Goal: Task Accomplishment & Management: Use online tool/utility

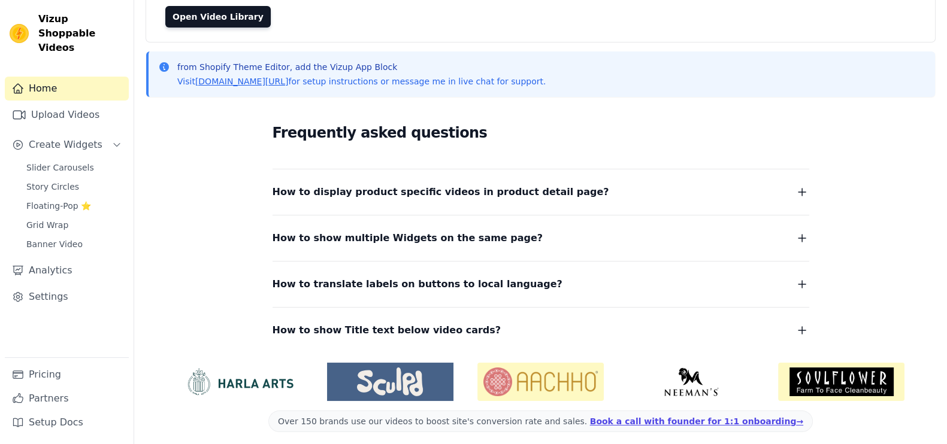
scroll to position [125, 0]
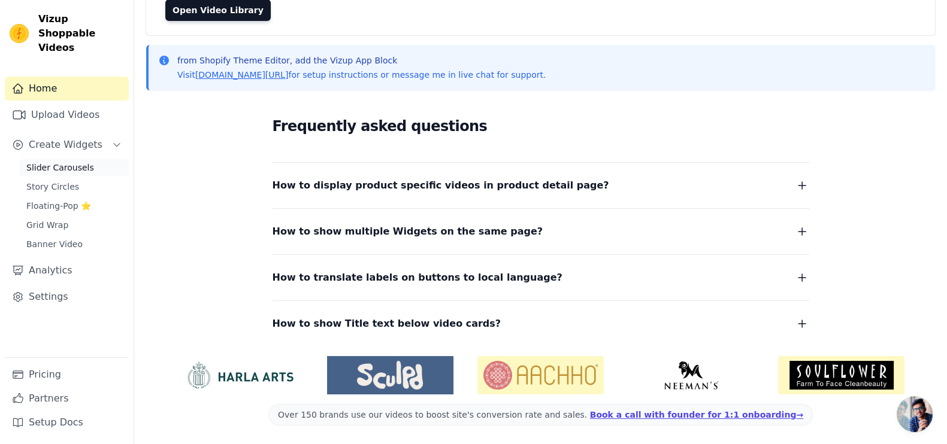
click at [42, 159] on link "Slider Carousels" at bounding box center [74, 167] width 110 height 17
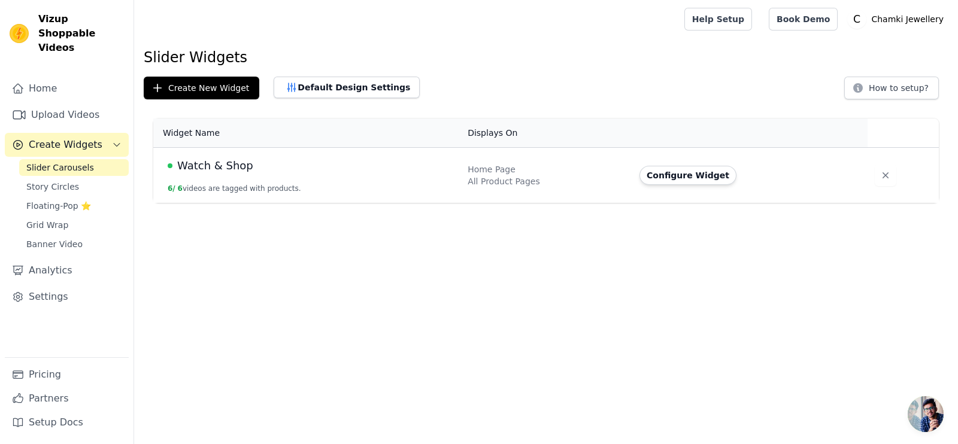
click at [831, 192] on td "Configure Widget" at bounding box center [749, 176] width 235 height 56
click at [340, 86] on button "Default Design Settings" at bounding box center [347, 88] width 146 height 22
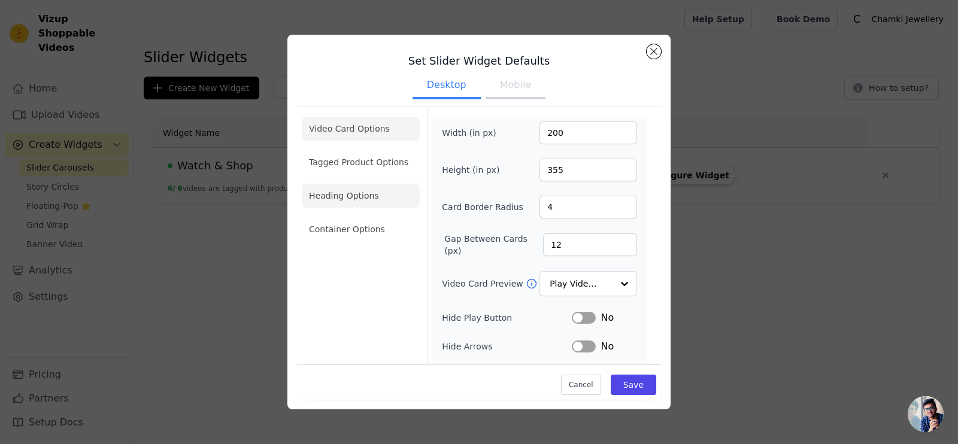
click at [367, 184] on li "Heading Options" at bounding box center [361, 196] width 118 height 24
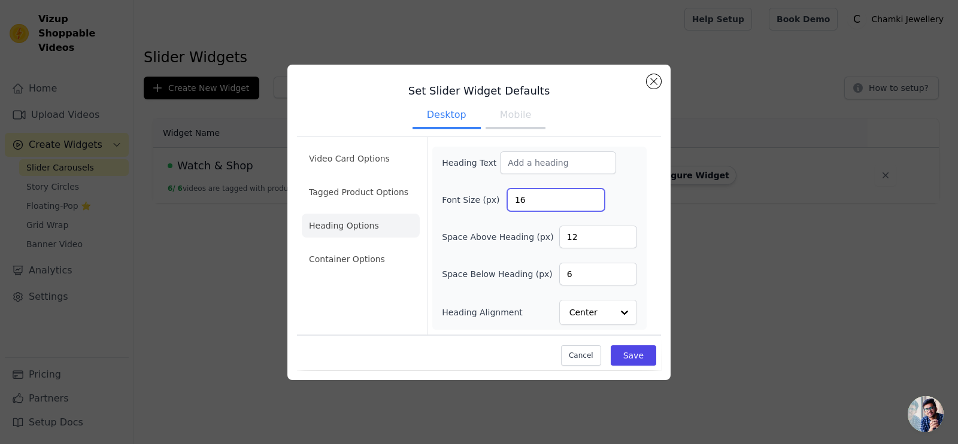
click at [539, 203] on input "16" at bounding box center [556, 200] width 98 height 23
type input "1"
type input "20"
click at [641, 355] on button "Save" at bounding box center [634, 356] width 46 height 20
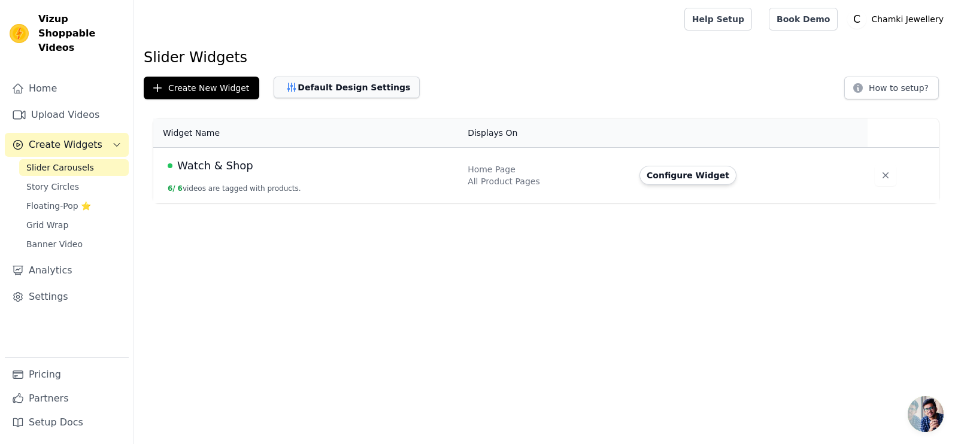
click at [320, 84] on button "Default Design Settings" at bounding box center [347, 88] width 146 height 22
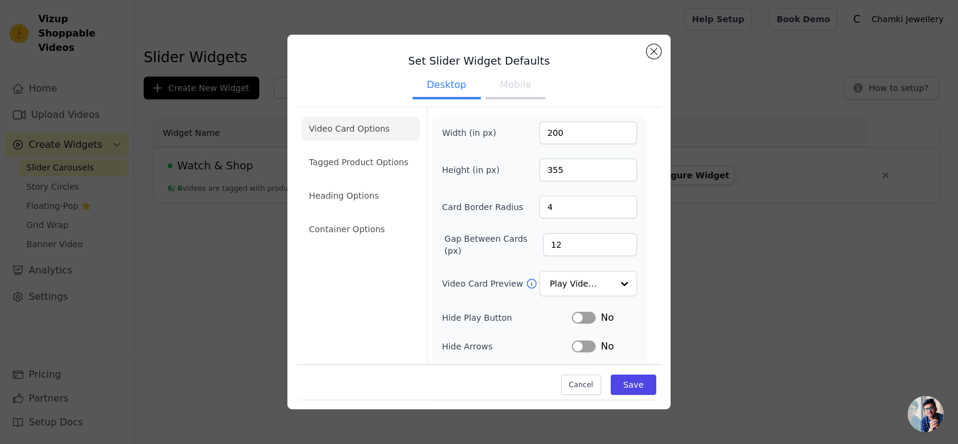
click at [514, 94] on button "Mobile" at bounding box center [516, 86] width 60 height 26
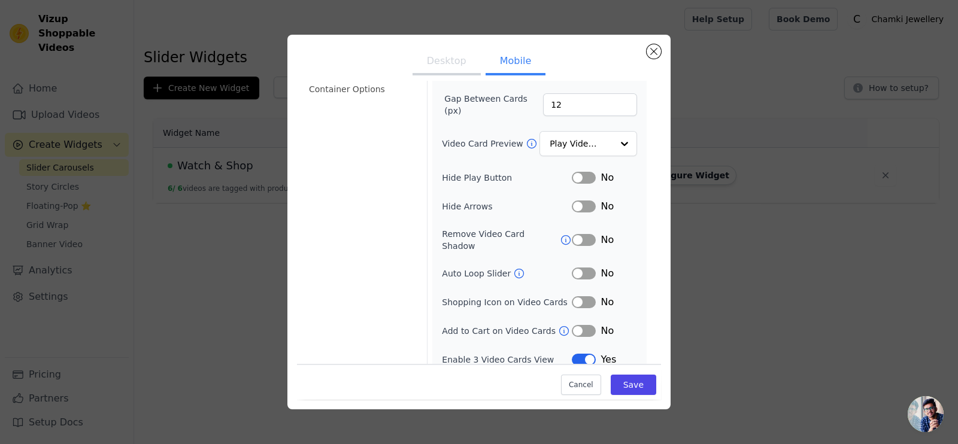
click at [428, 61] on button "Desktop" at bounding box center [447, 62] width 68 height 26
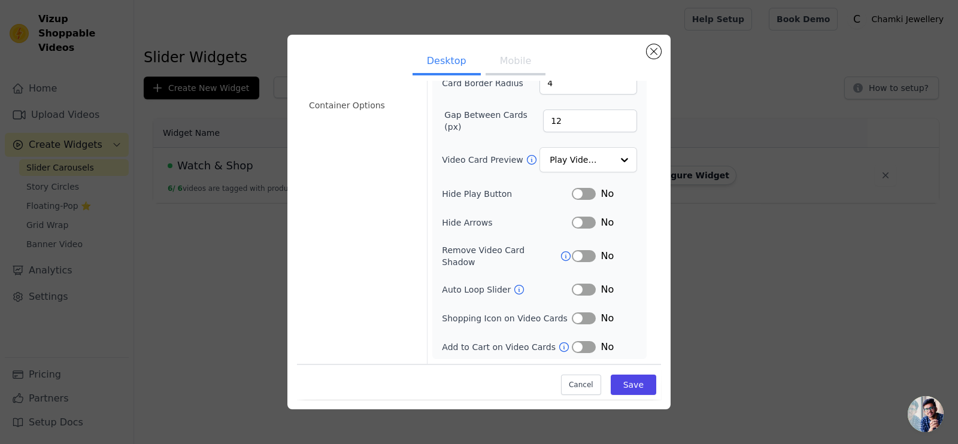
scroll to position [111, 0]
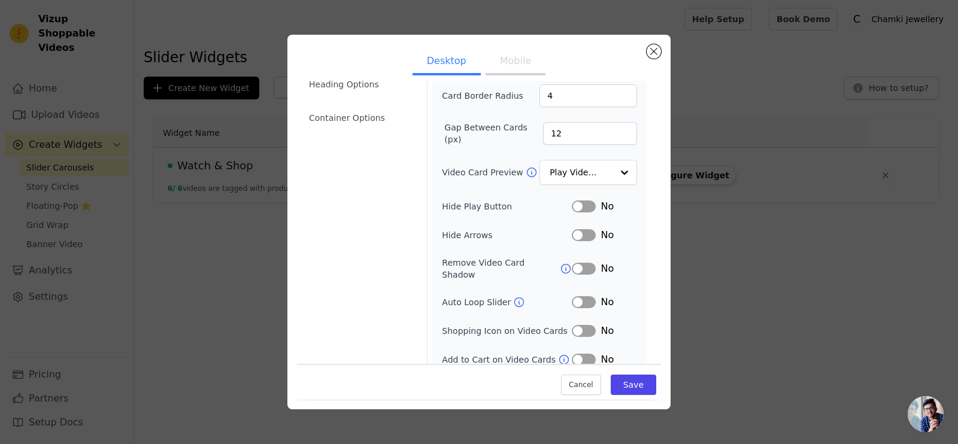
click at [503, 63] on button "Mobile" at bounding box center [516, 62] width 60 height 26
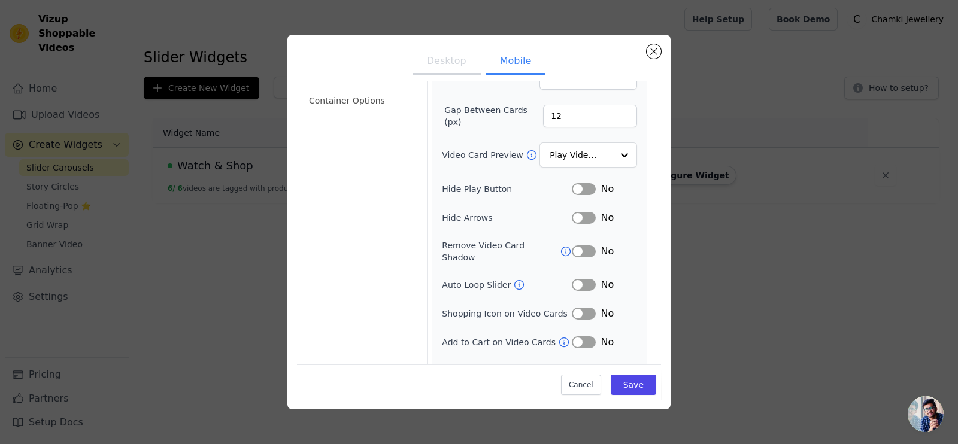
scroll to position [140, 0]
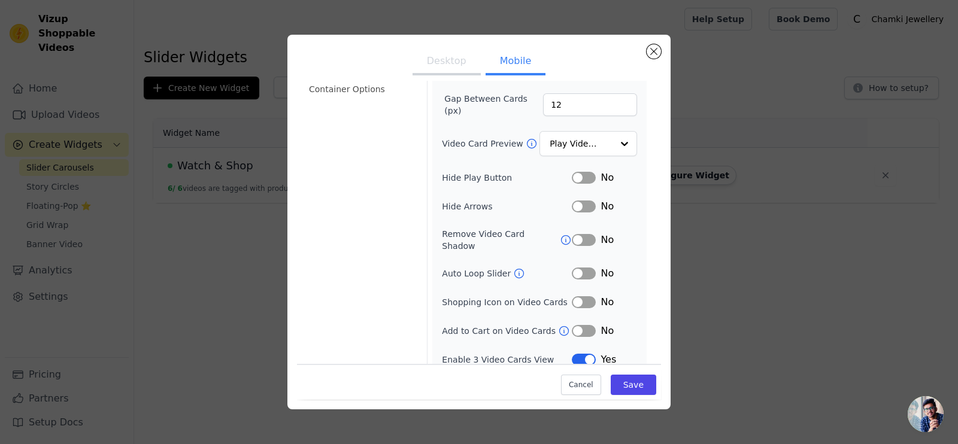
click at [431, 58] on button "Desktop" at bounding box center [447, 62] width 68 height 26
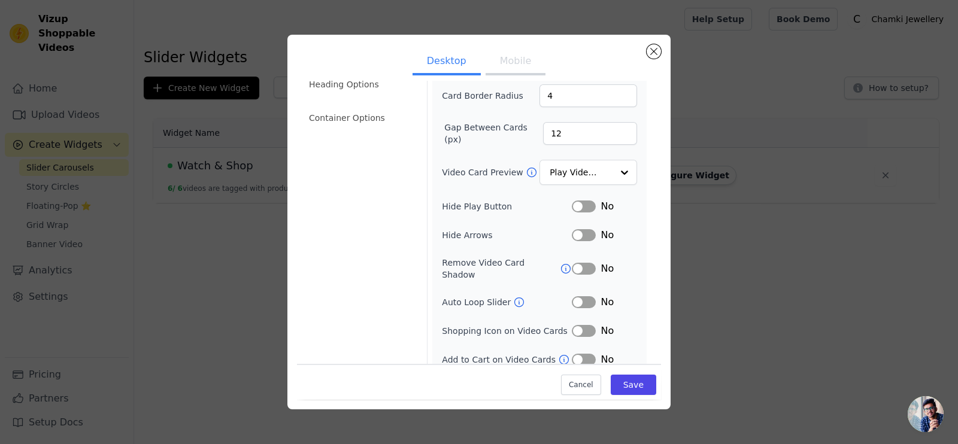
scroll to position [0, 0]
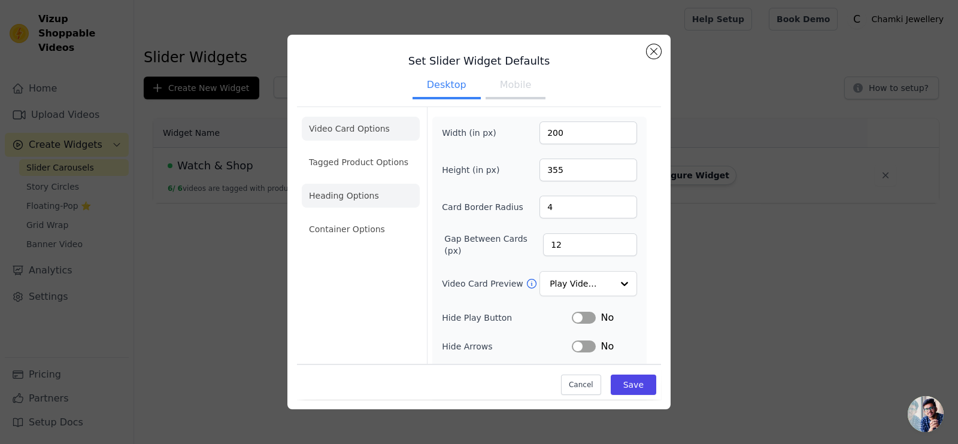
click at [337, 204] on li "Heading Options" at bounding box center [361, 196] width 118 height 24
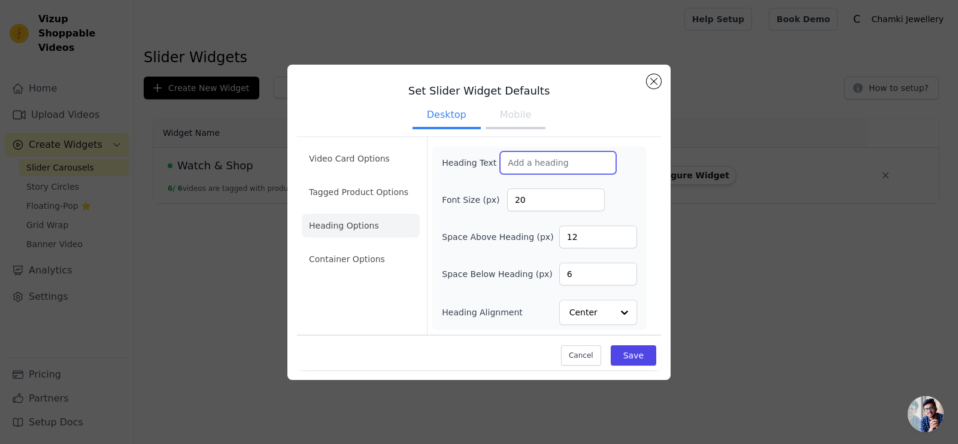
click at [545, 162] on input "Heading Text" at bounding box center [558, 163] width 116 height 23
click at [587, 137] on div "Video Card Options Tagged Product Options Heading Options Container Options Hea…" at bounding box center [479, 236] width 364 height 198
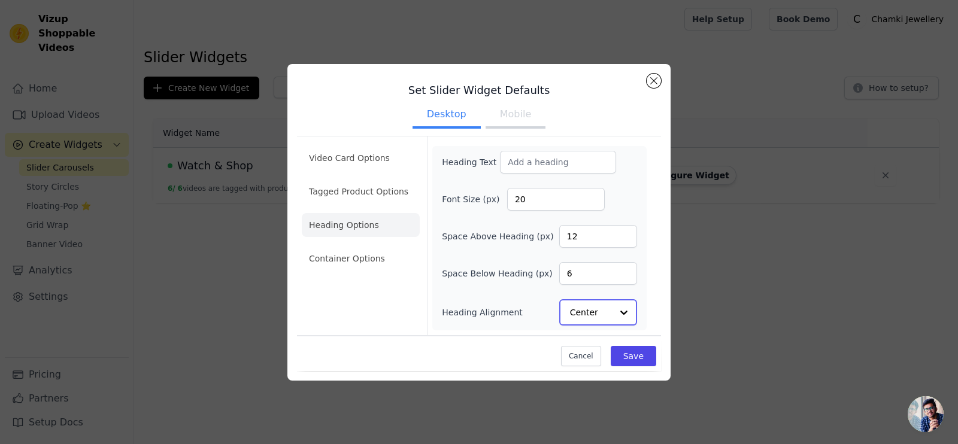
click at [592, 309] on input "Heading Alignment" at bounding box center [591, 313] width 42 height 24
click at [579, 278] on div "Left" at bounding box center [596, 283] width 74 height 25
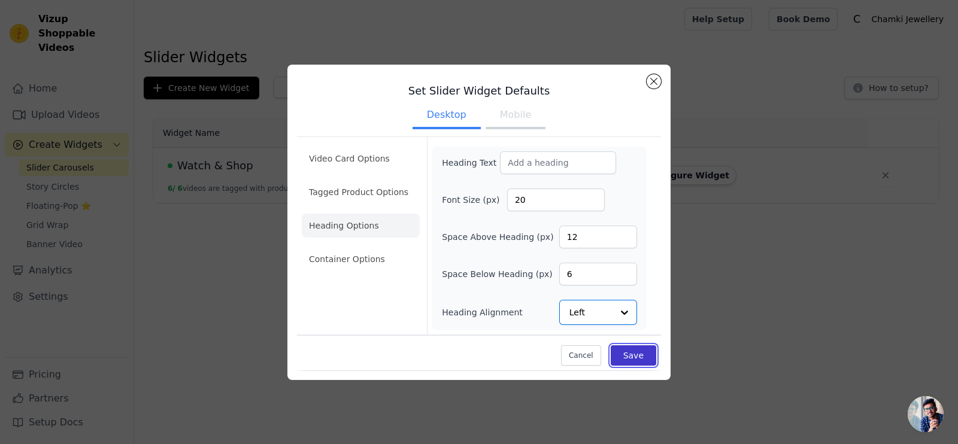
click at [632, 356] on button "Save" at bounding box center [634, 356] width 46 height 20
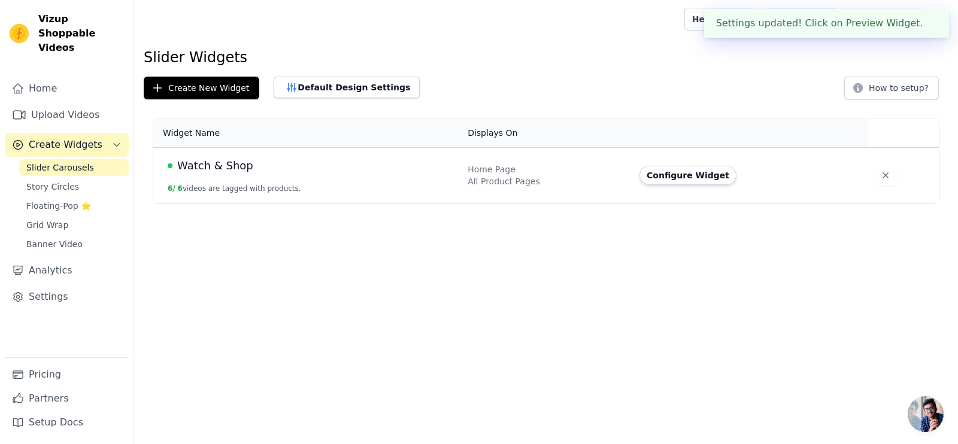
click at [545, 201] on td "Home Page All Product Pages" at bounding box center [547, 176] width 172 height 56
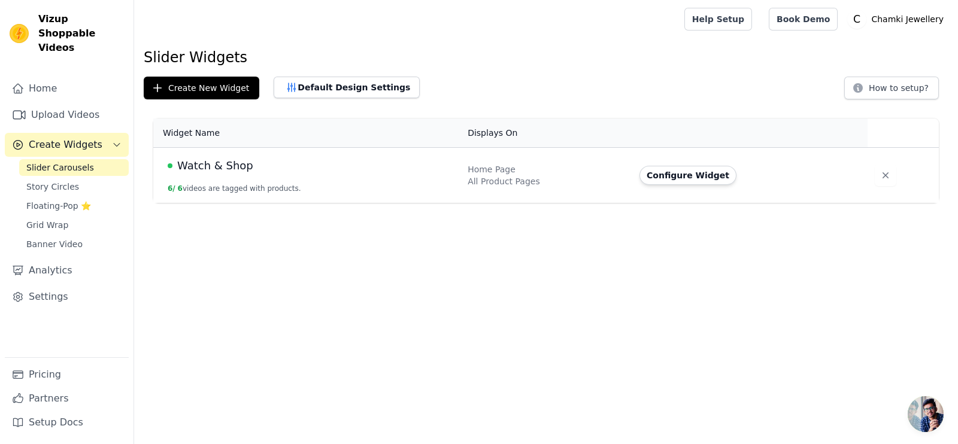
click at [791, 192] on td "Configure Widget" at bounding box center [749, 176] width 235 height 56
click at [698, 174] on button "Configure Widget" at bounding box center [688, 175] width 97 height 19
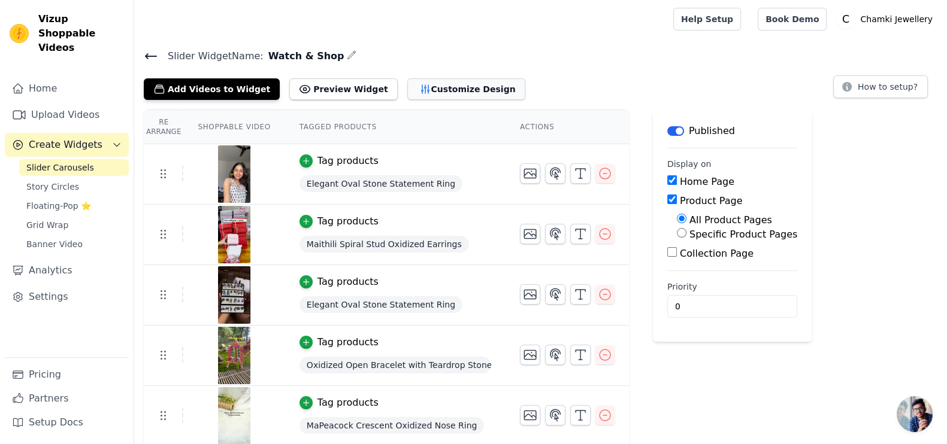
click at [438, 86] on button "Customize Design" at bounding box center [466, 89] width 118 height 22
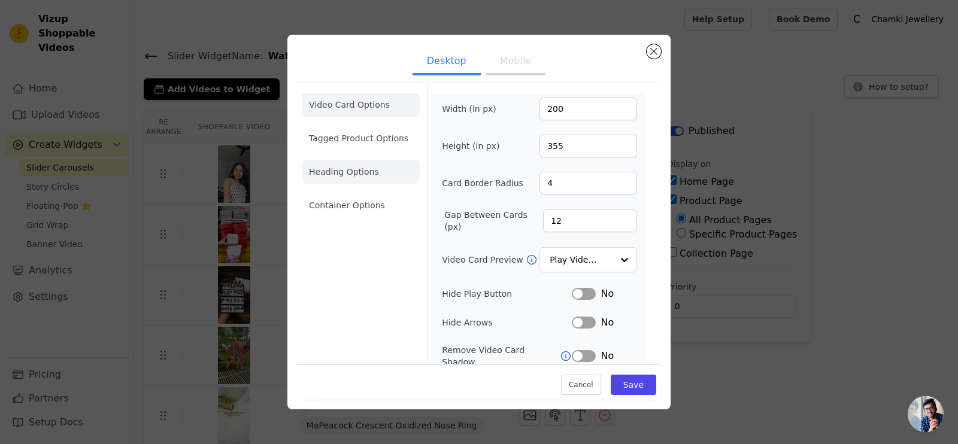
click at [378, 169] on li "Heading Options" at bounding box center [361, 172] width 118 height 24
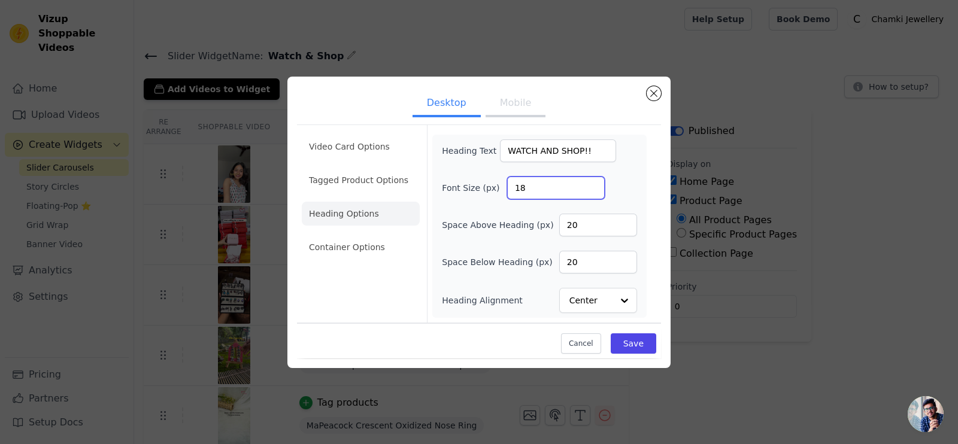
click at [555, 190] on input "18" at bounding box center [556, 188] width 98 height 23
type input "1"
type input "24"
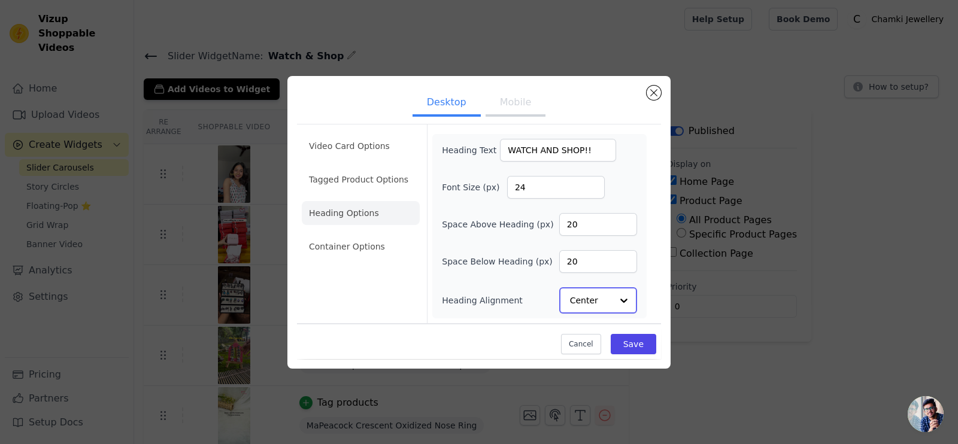
click at [598, 295] on input "Heading Alignment" at bounding box center [591, 301] width 42 height 24
click at [568, 274] on div "Left" at bounding box center [596, 271] width 74 height 25
click at [593, 228] on input "20" at bounding box center [598, 225] width 78 height 23
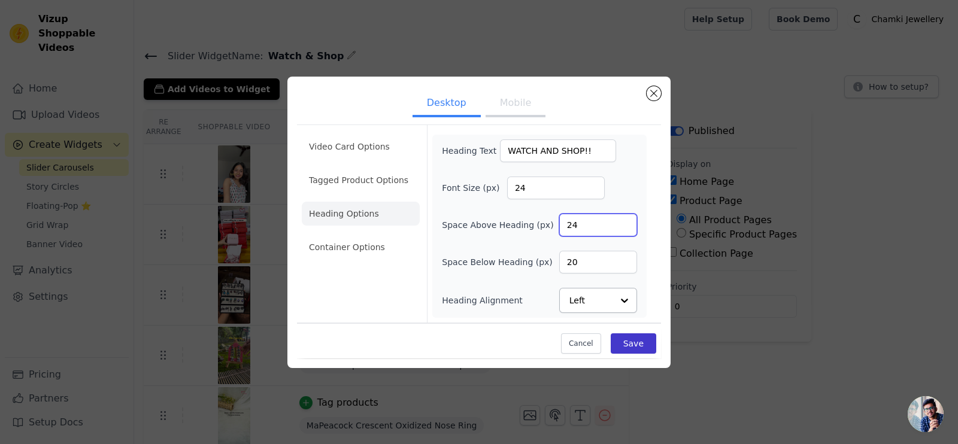
type input "24"
click at [626, 342] on button "Save" at bounding box center [634, 344] width 46 height 20
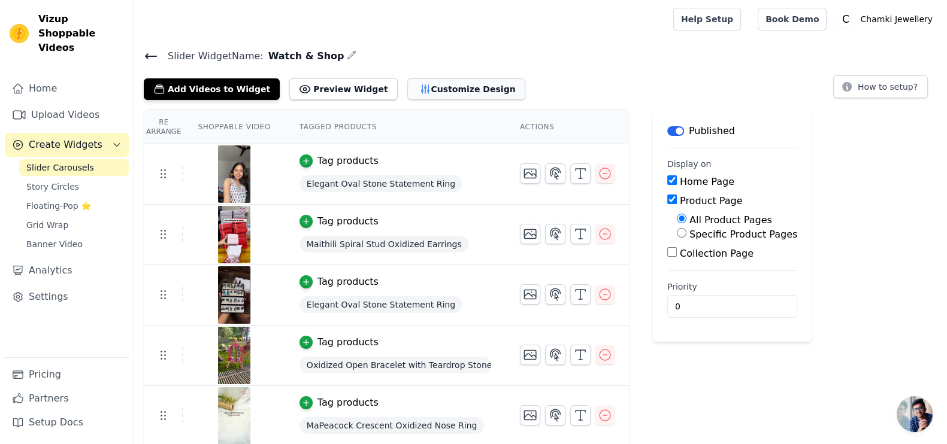
click at [422, 93] on button "Customize Design" at bounding box center [466, 89] width 118 height 22
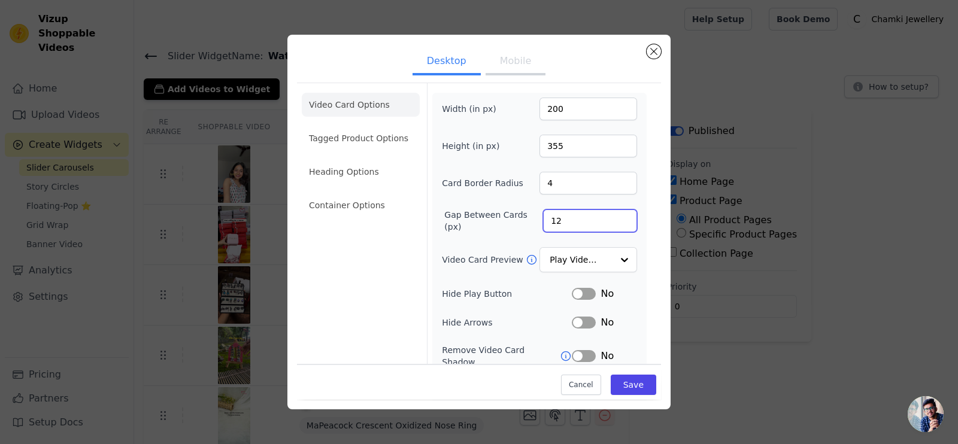
click at [575, 226] on input "12" at bounding box center [590, 221] width 94 height 23
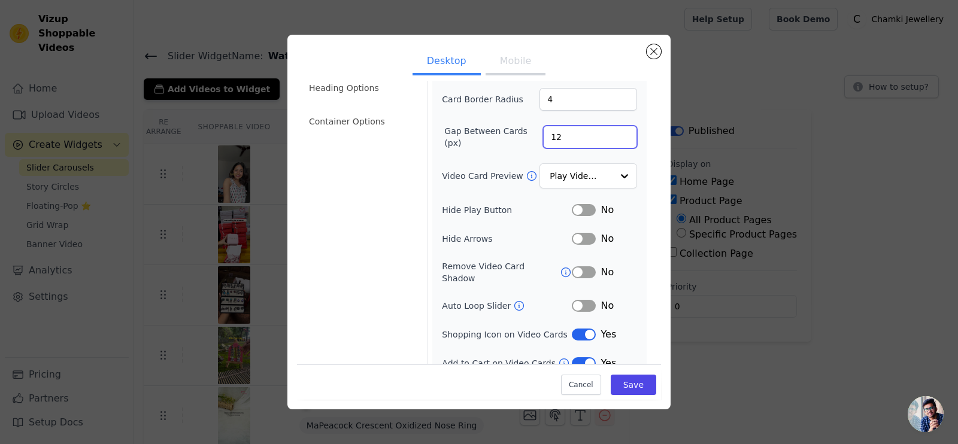
scroll to position [87, 0]
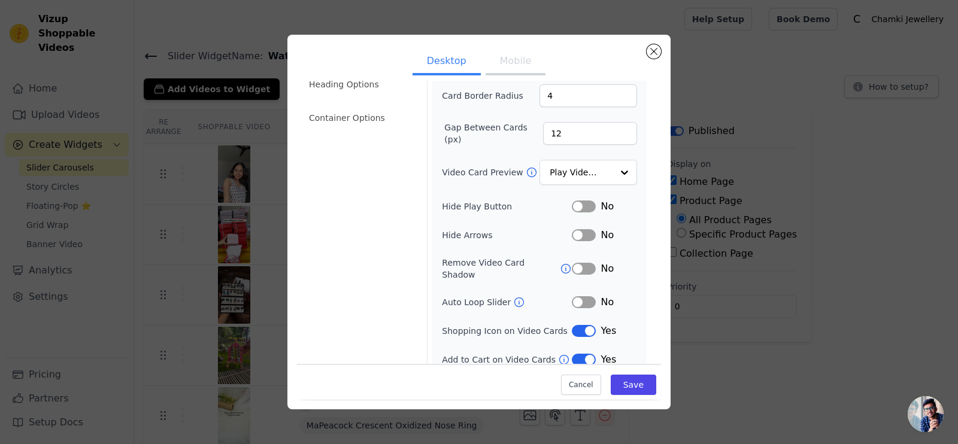
click at [518, 234] on label "Hide Arrows" at bounding box center [507, 235] width 130 height 12
click at [506, 57] on button "Mobile" at bounding box center [516, 62] width 60 height 26
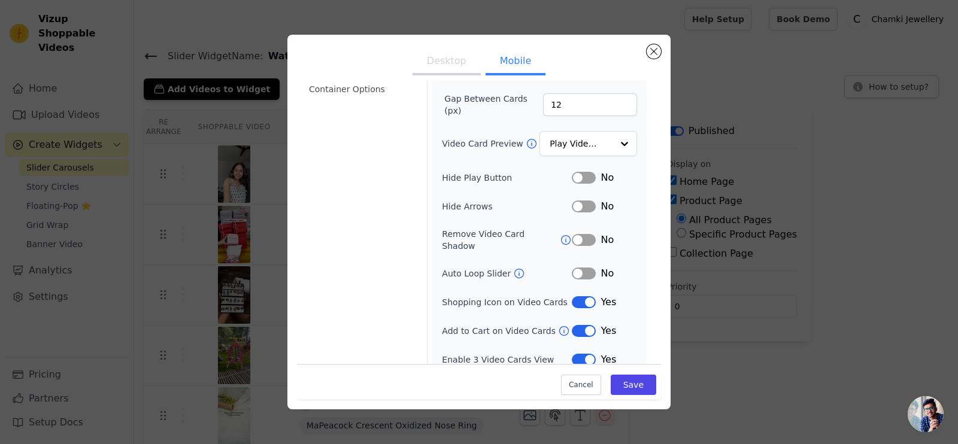
click at [451, 54] on button "Desktop" at bounding box center [447, 62] width 68 height 26
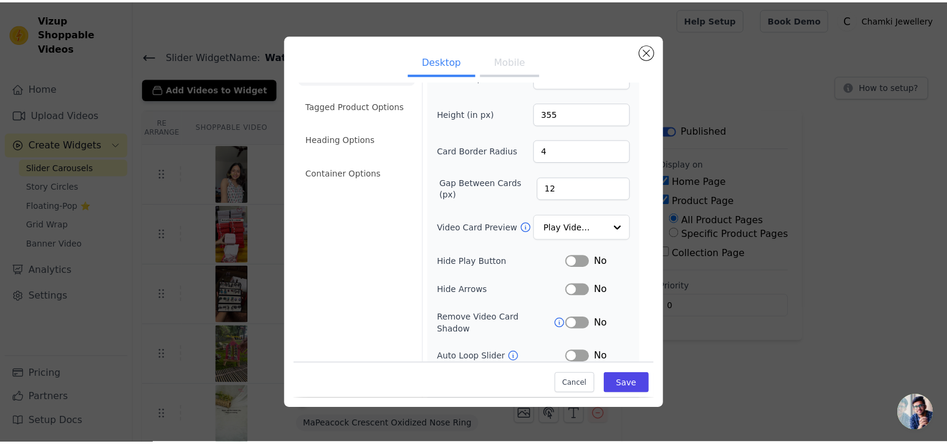
scroll to position [0, 0]
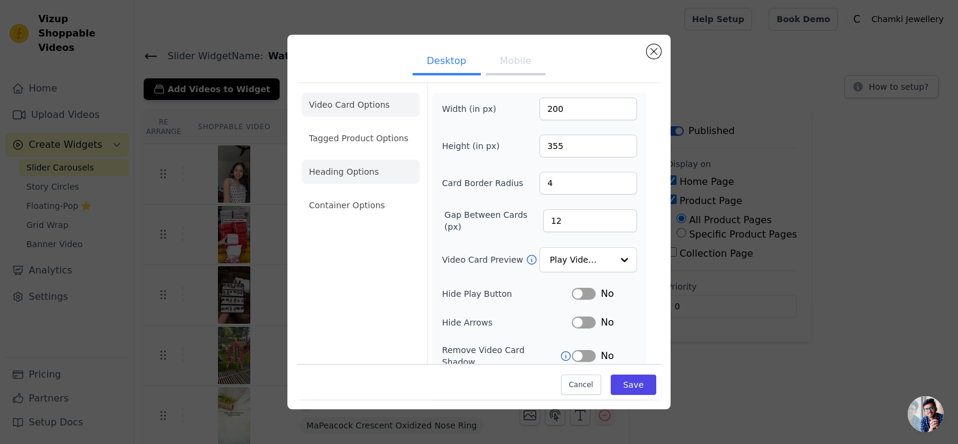
click at [353, 169] on li "Heading Options" at bounding box center [361, 172] width 118 height 24
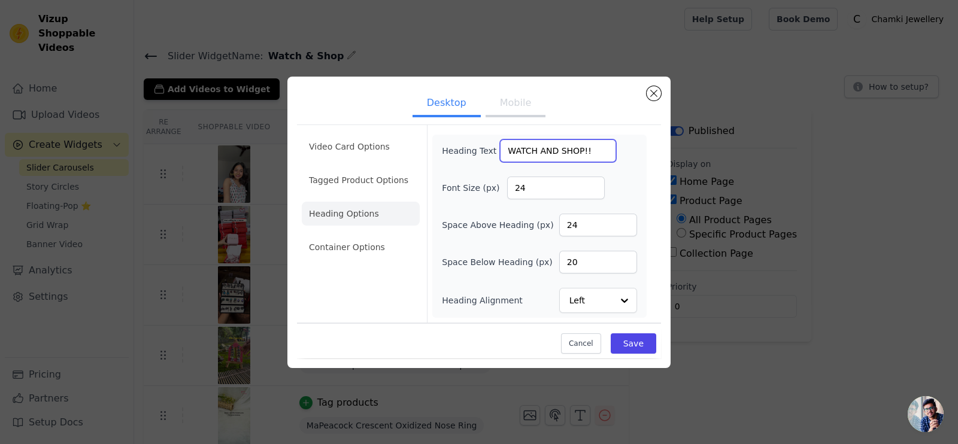
drag, startPoint x: 585, startPoint y: 156, endPoint x: 467, endPoint y: 141, distance: 119.5
click at [467, 141] on div "Heading Text WATCH AND SHOP!!" at bounding box center [529, 151] width 174 height 23
click at [623, 143] on div "Heading Text WATCH AND SHOP!!" at bounding box center [539, 151] width 195 height 23
click at [587, 155] on input "WATCH AND SHOP!!" at bounding box center [558, 151] width 116 height 23
drag, startPoint x: 587, startPoint y: 155, endPoint x: 495, endPoint y: 142, distance: 93.2
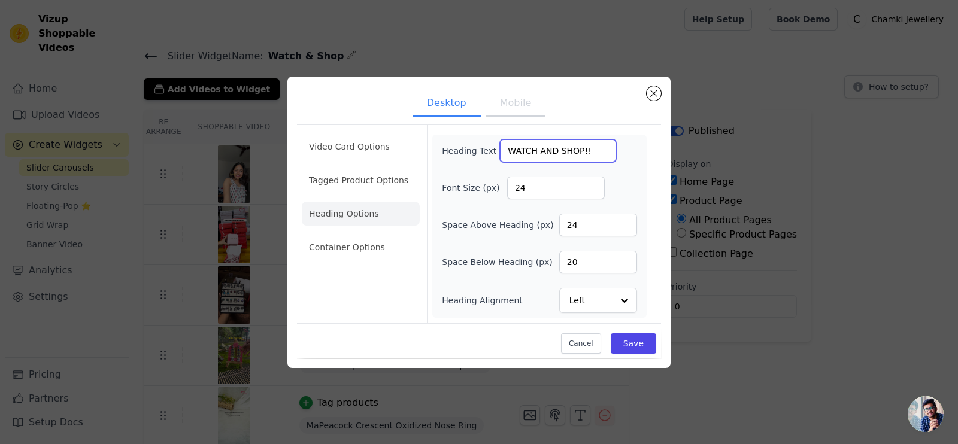
click at [495, 142] on div "Heading Text WATCH AND SHOP!!" at bounding box center [529, 151] width 174 height 23
click at [597, 143] on input "WATCH AND SHOP!!" at bounding box center [558, 151] width 116 height 23
click at [628, 132] on form "Heading Text WATCH AND SHOP!! Font Size (px) 24 Space Above Heading (px) 24 Spa…" at bounding box center [539, 224] width 225 height 198
click at [599, 228] on input "24" at bounding box center [598, 225] width 78 height 23
type input "22"
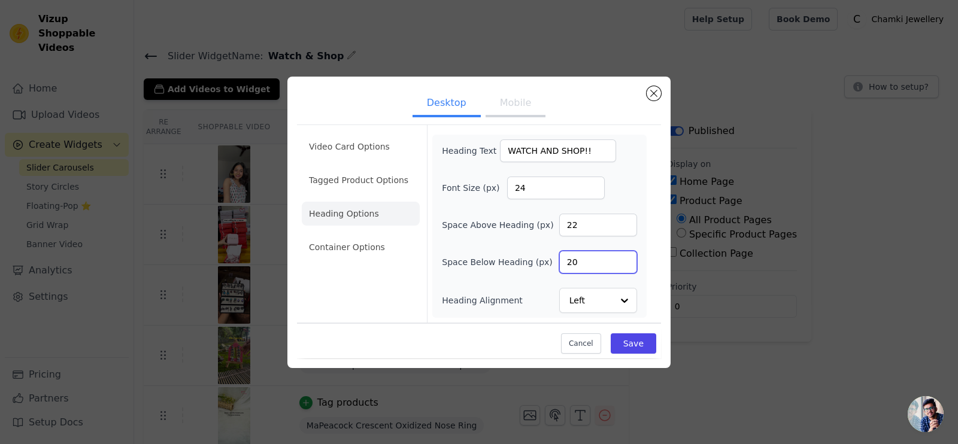
click at [599, 263] on input "20" at bounding box center [598, 262] width 78 height 23
type input "24"
click at [637, 350] on button "Save" at bounding box center [634, 344] width 46 height 20
